Goal: Information Seeking & Learning: Learn about a topic

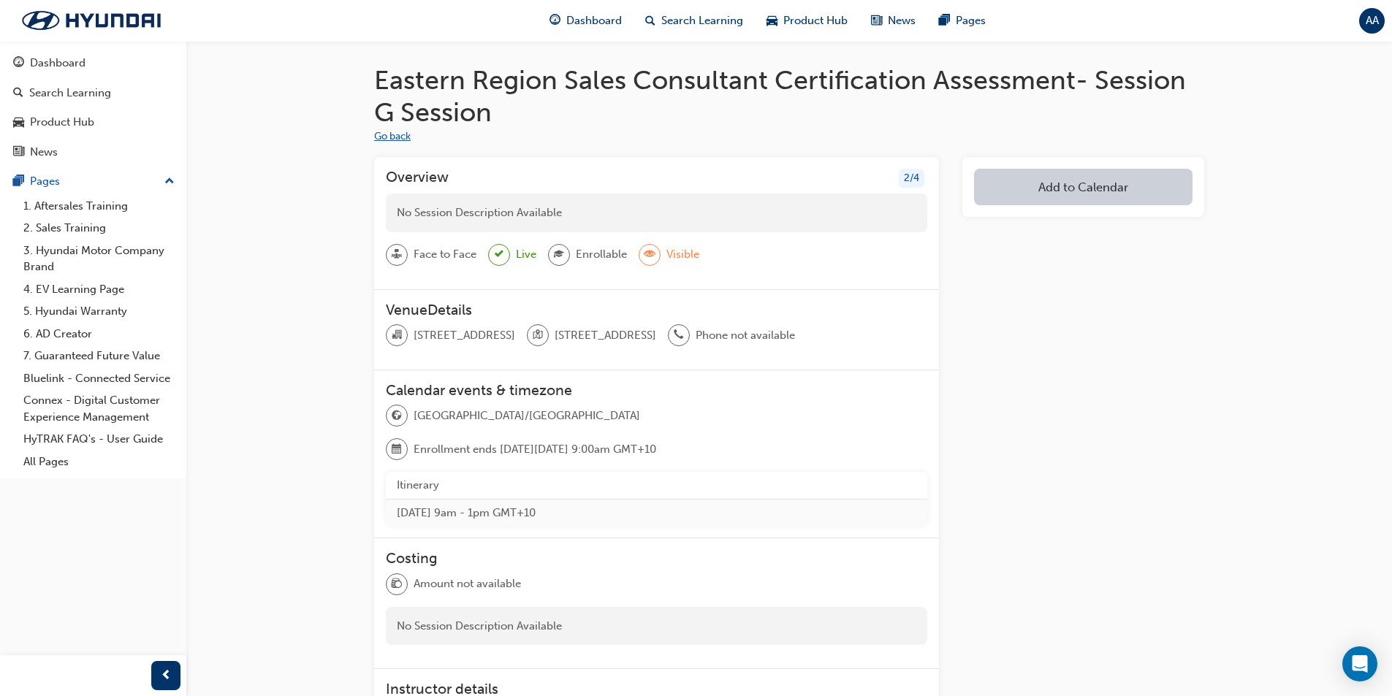
click at [398, 132] on button "Go back" at bounding box center [392, 137] width 37 height 17
click at [82, 65] on div "Dashboard" at bounding box center [58, 63] width 56 height 17
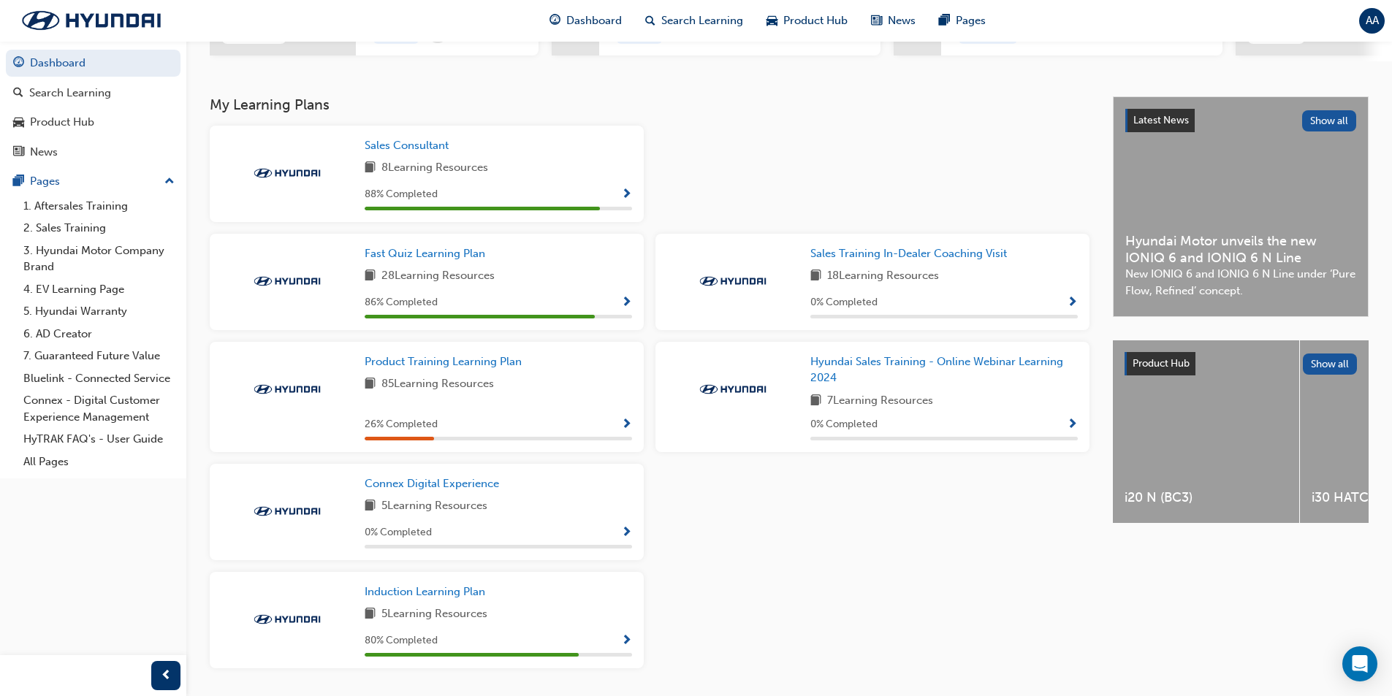
scroll to position [252, 0]
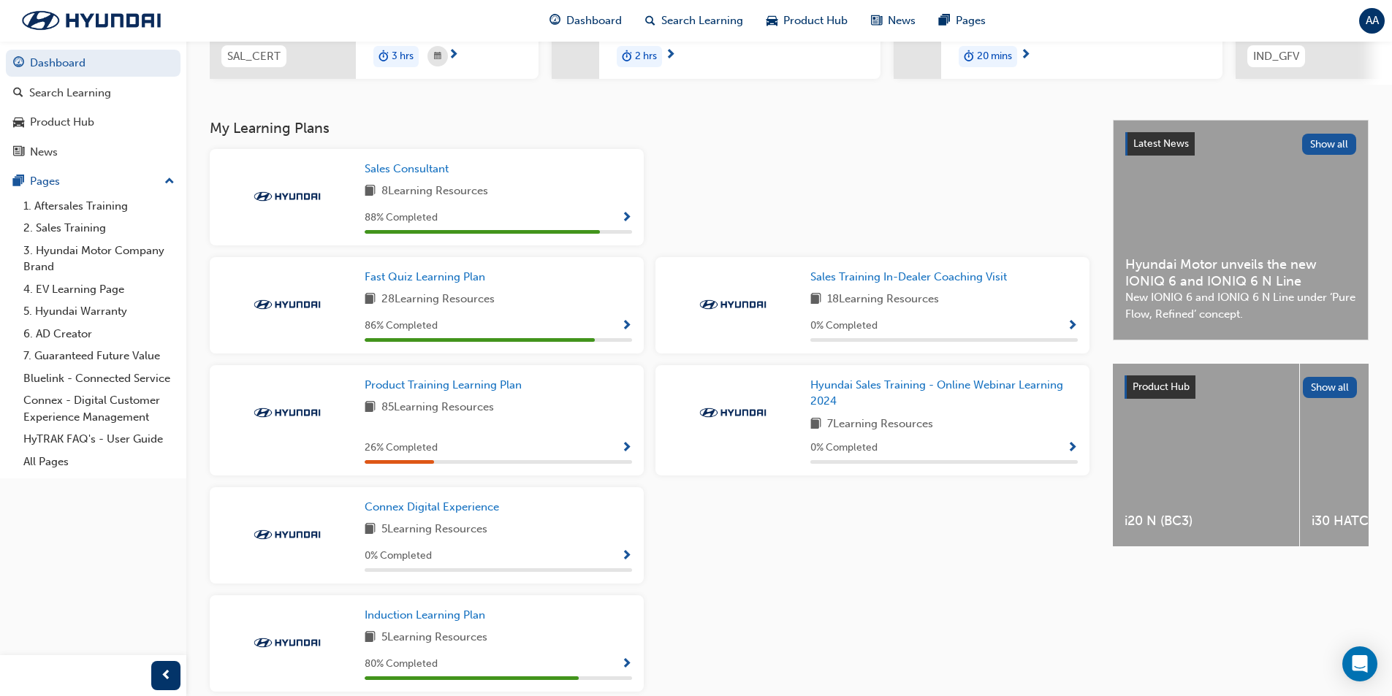
click at [627, 224] on span "Show Progress" at bounding box center [626, 218] width 11 height 13
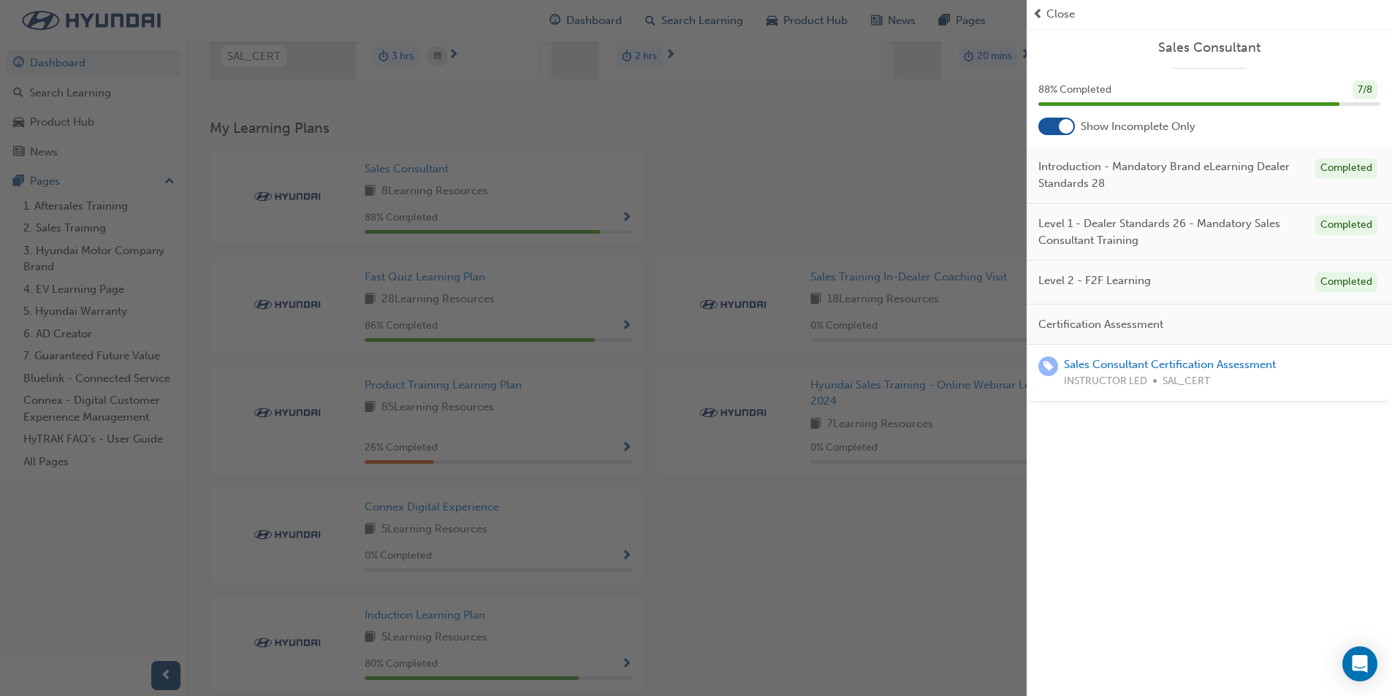
click at [1072, 323] on span "Certification Assessment" at bounding box center [1100, 324] width 125 height 17
click at [1076, 362] on link "Sales Consultant Certification Assessment" at bounding box center [1170, 364] width 212 height 13
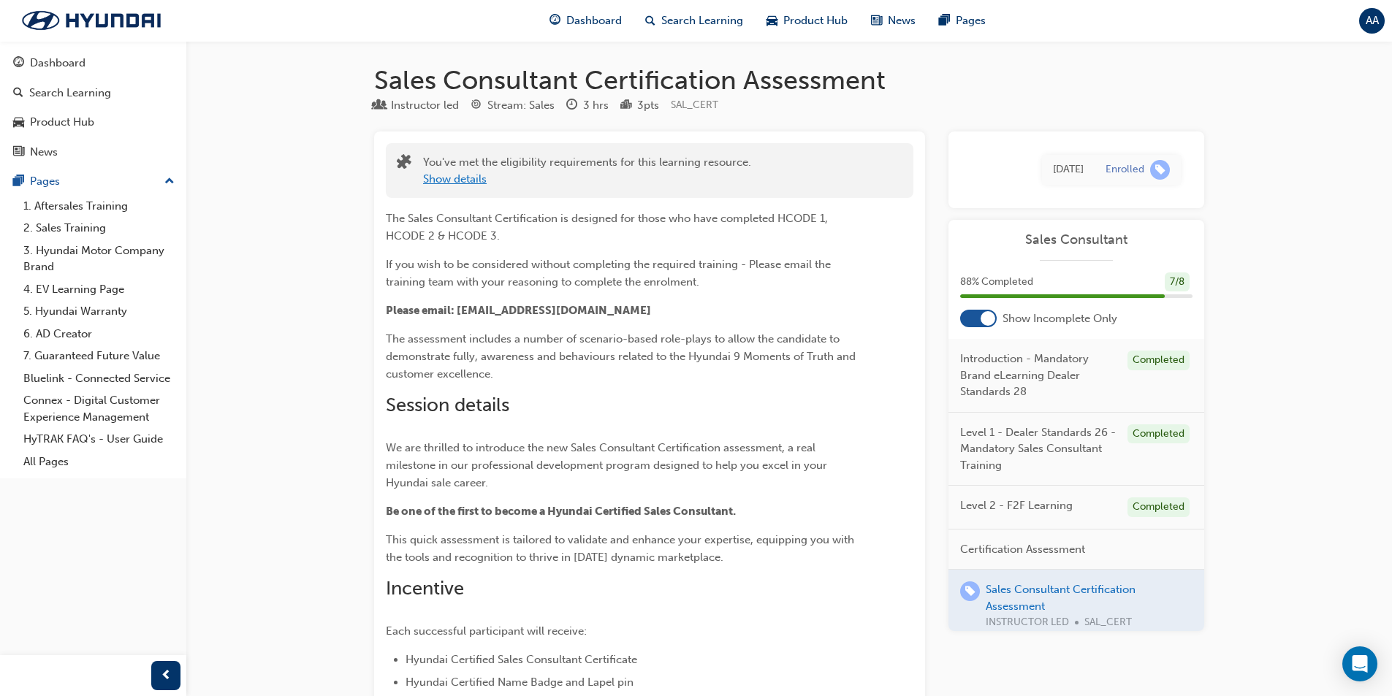
click at [461, 180] on button "Show details" at bounding box center [455, 179] width 64 height 17
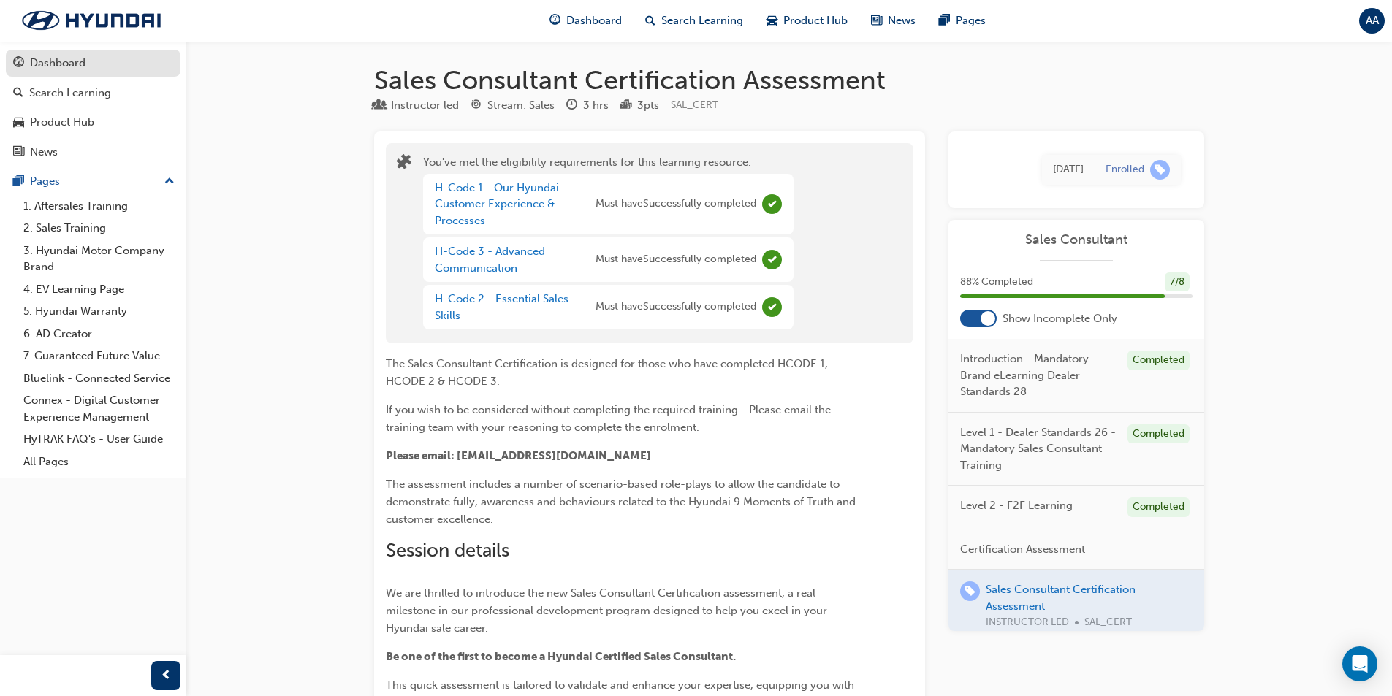
click at [26, 63] on div "Dashboard" at bounding box center [93, 63] width 160 height 18
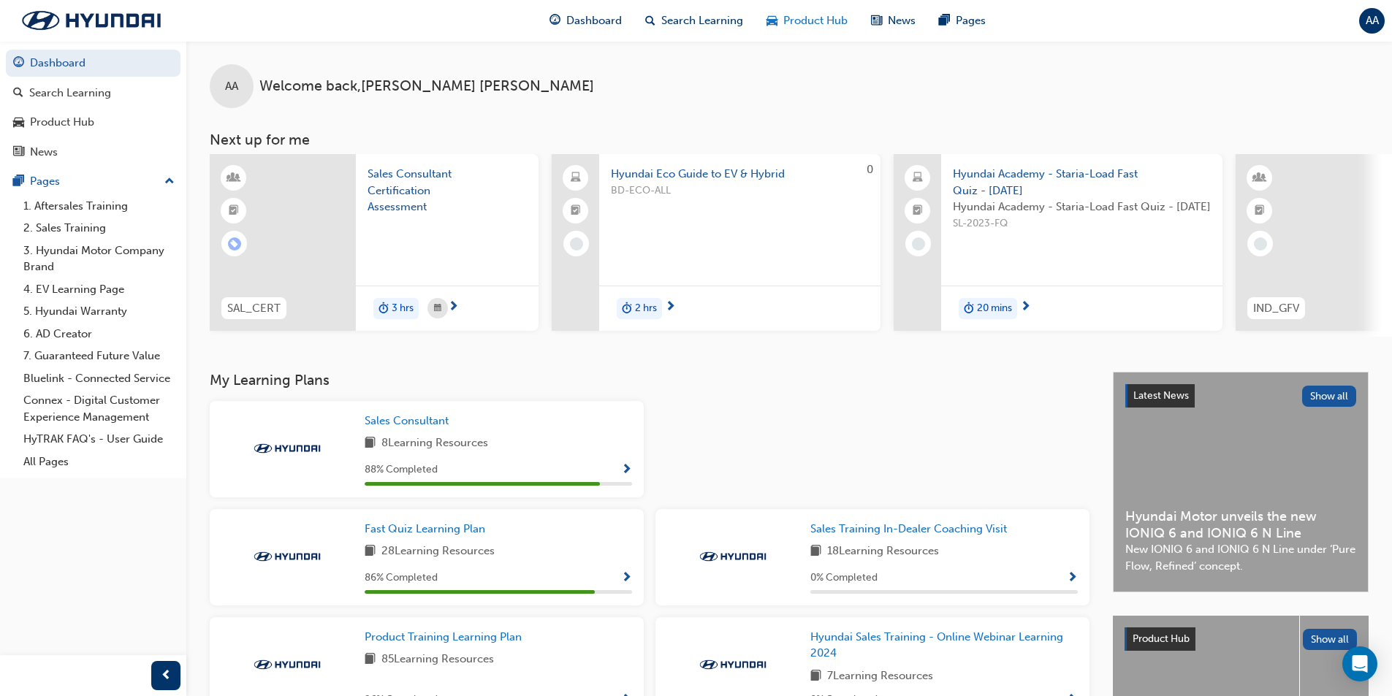
click at [774, 20] on span "car-icon" at bounding box center [771, 21] width 11 height 18
